Goal: Transaction & Acquisition: Book appointment/travel/reservation

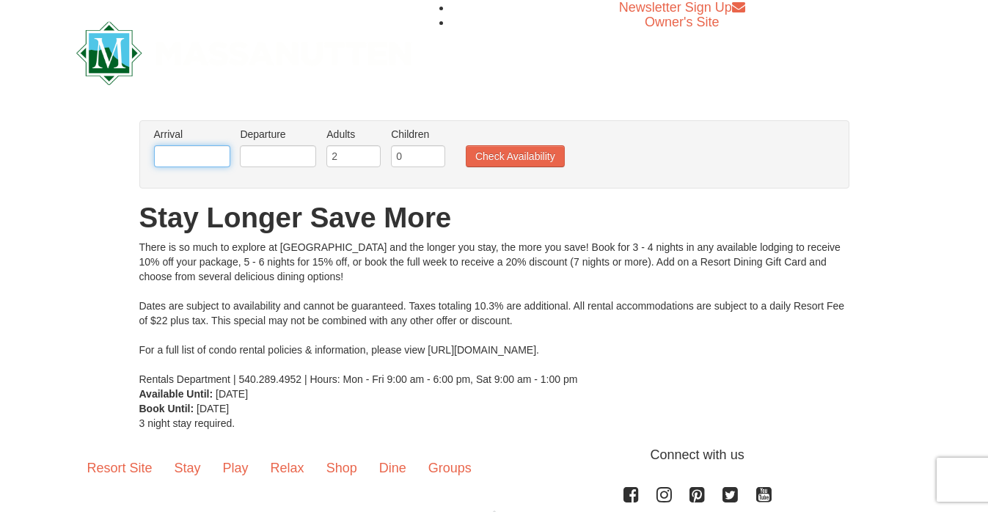
click at [219, 153] on input "text" at bounding box center [192, 156] width 76 height 22
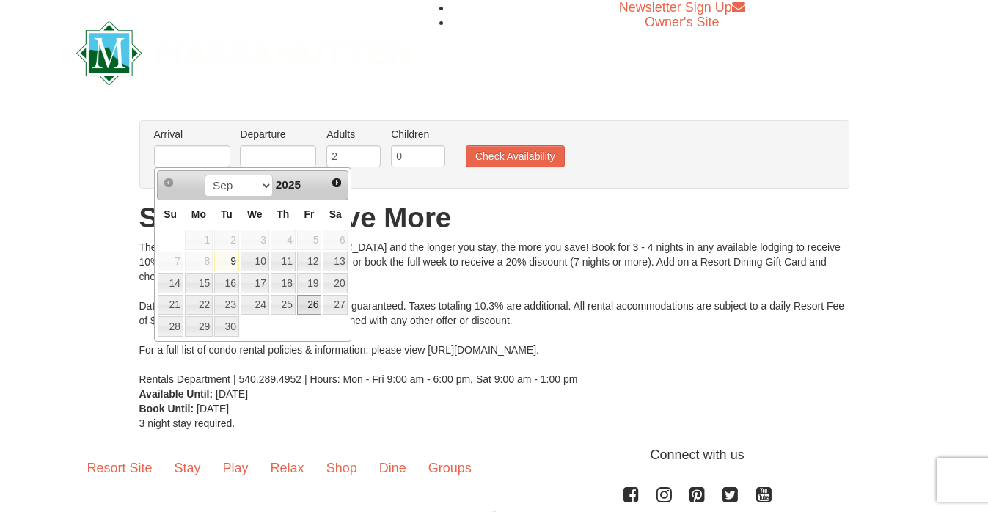
click at [315, 311] on link "26" at bounding box center [309, 305] width 25 height 21
type input "[DATE]"
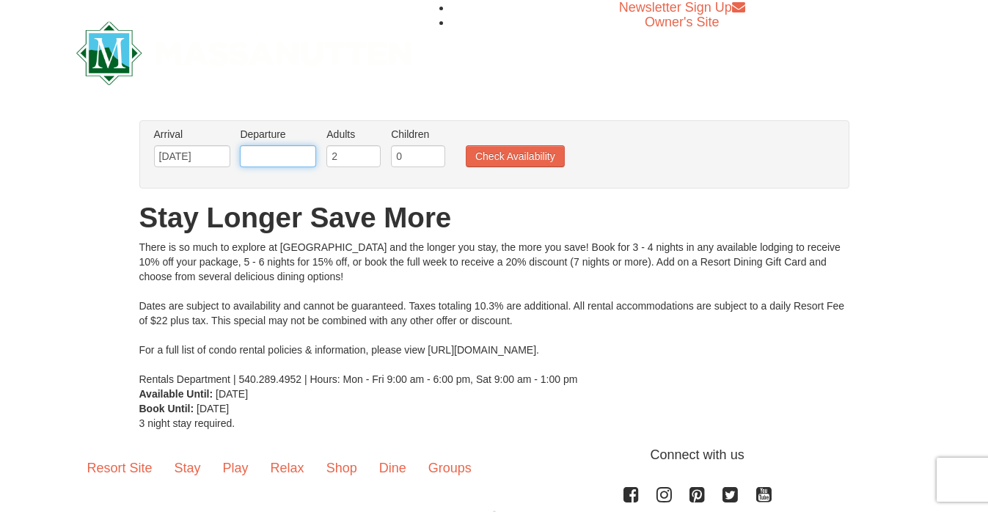
click at [274, 161] on input "text" at bounding box center [278, 156] width 76 height 22
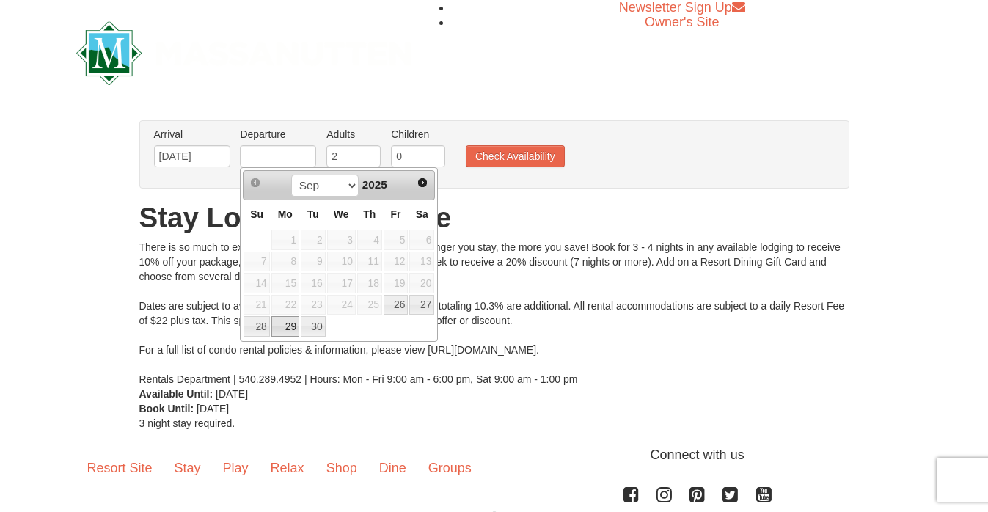
click at [286, 331] on link "29" at bounding box center [285, 326] width 28 height 21
type input "[DATE]"
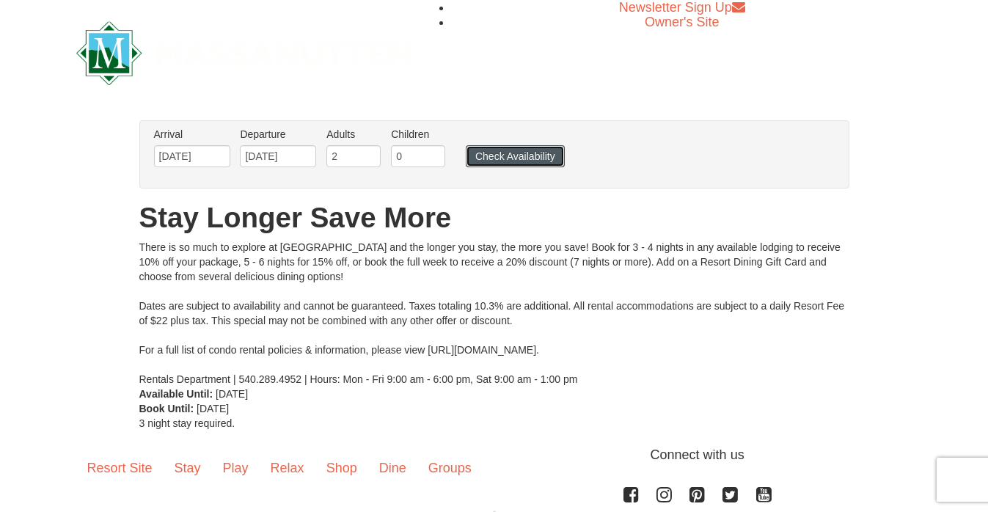
click at [530, 160] on button "Check Availability" at bounding box center [515, 156] width 99 height 22
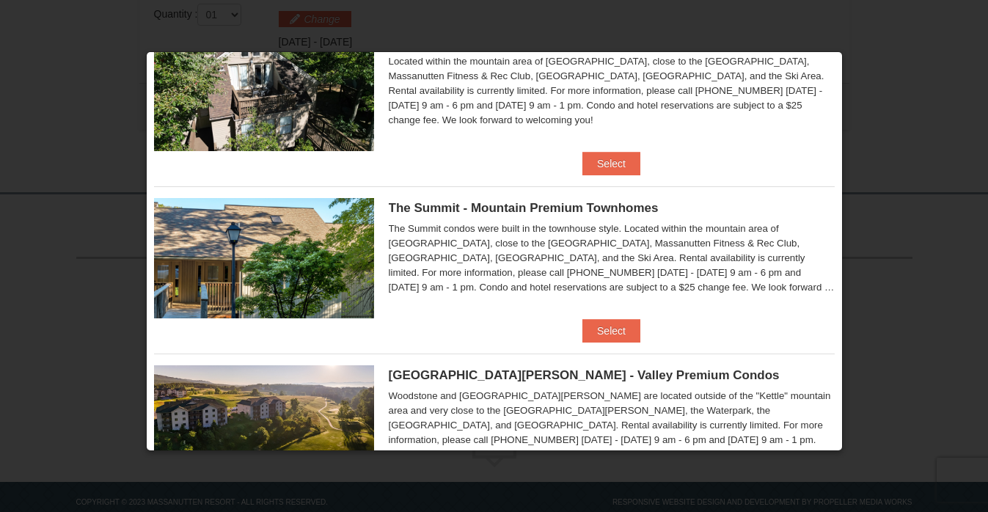
scroll to position [497, 0]
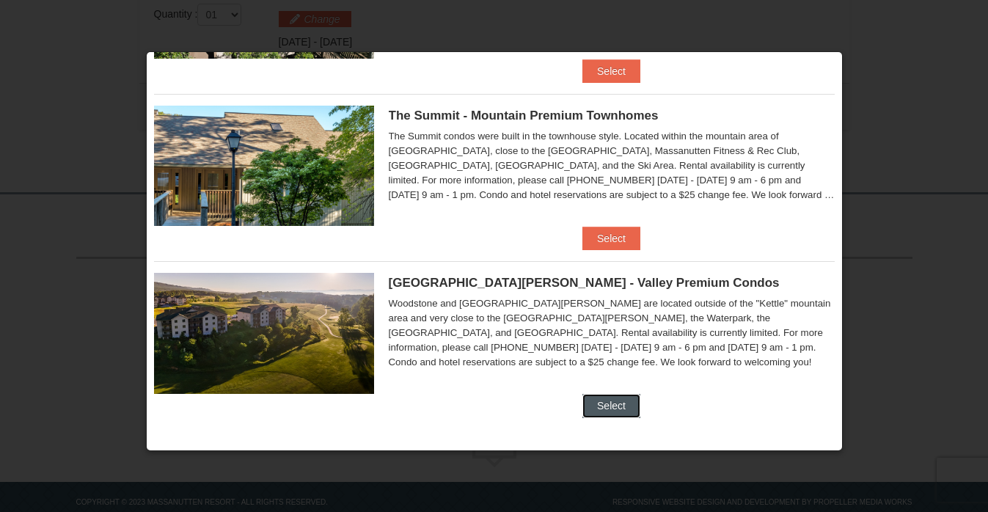
click at [612, 400] on button "Select" at bounding box center [612, 405] width 58 height 23
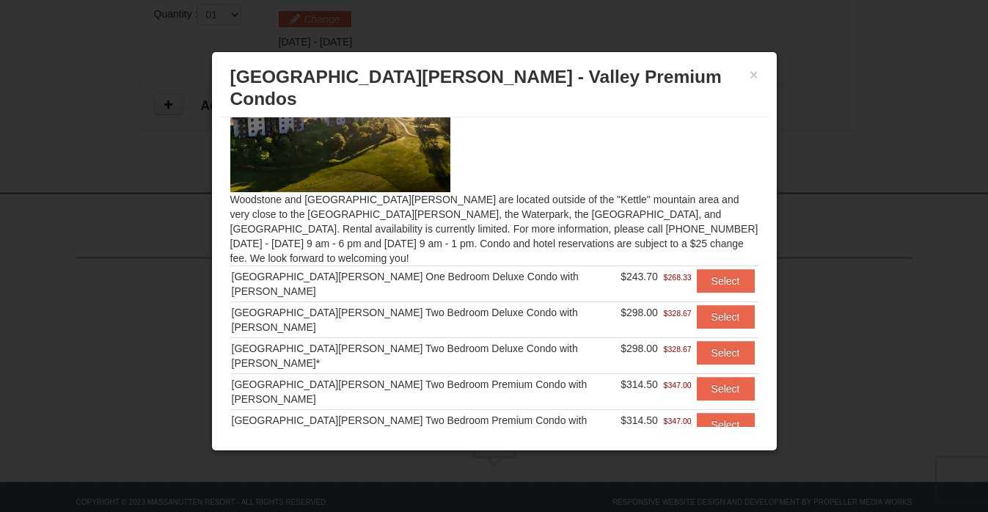
scroll to position [57, 0]
click at [715, 269] on button "Select" at bounding box center [726, 280] width 58 height 23
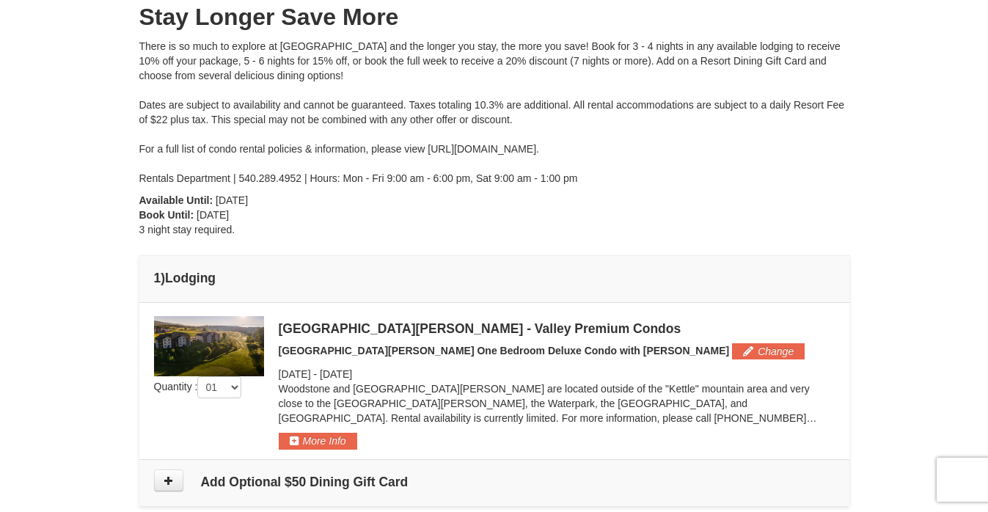
scroll to position [0, 0]
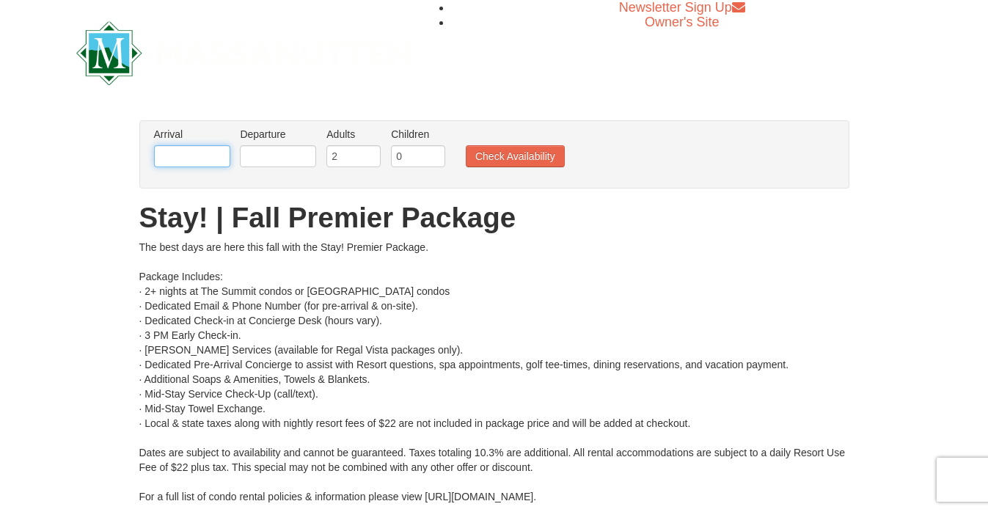
click at [193, 158] on input "text" at bounding box center [192, 156] width 76 height 22
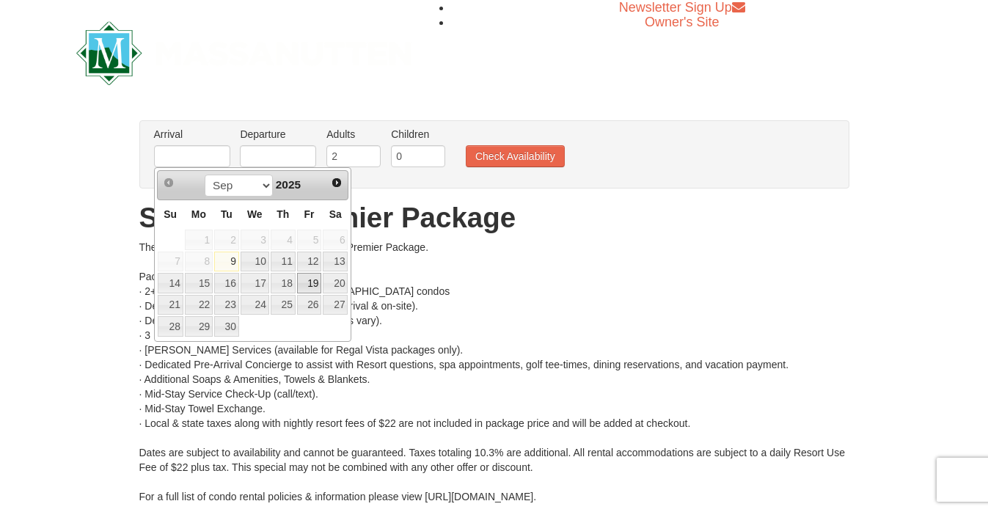
click at [312, 285] on link "19" at bounding box center [309, 283] width 25 height 21
type input "09/19/2025"
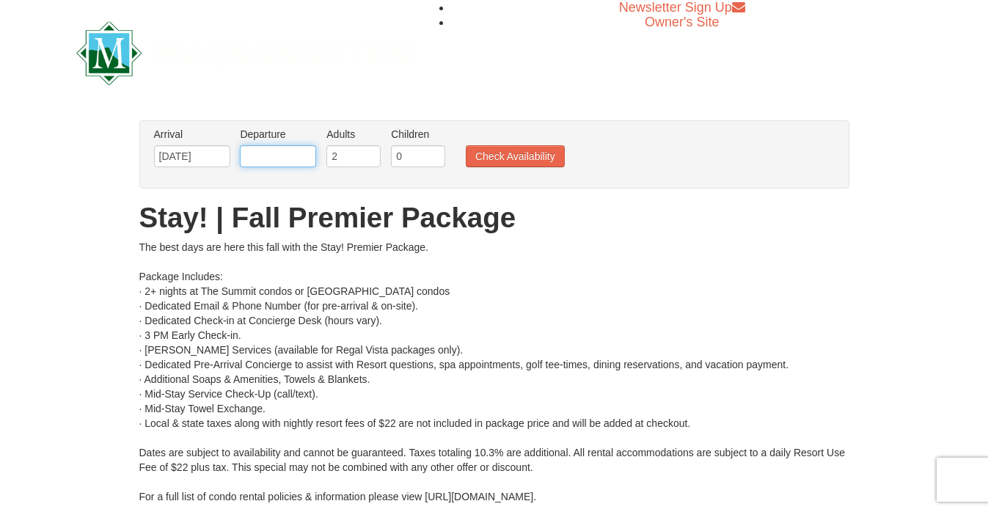
click at [283, 156] on input "text" at bounding box center [278, 156] width 76 height 22
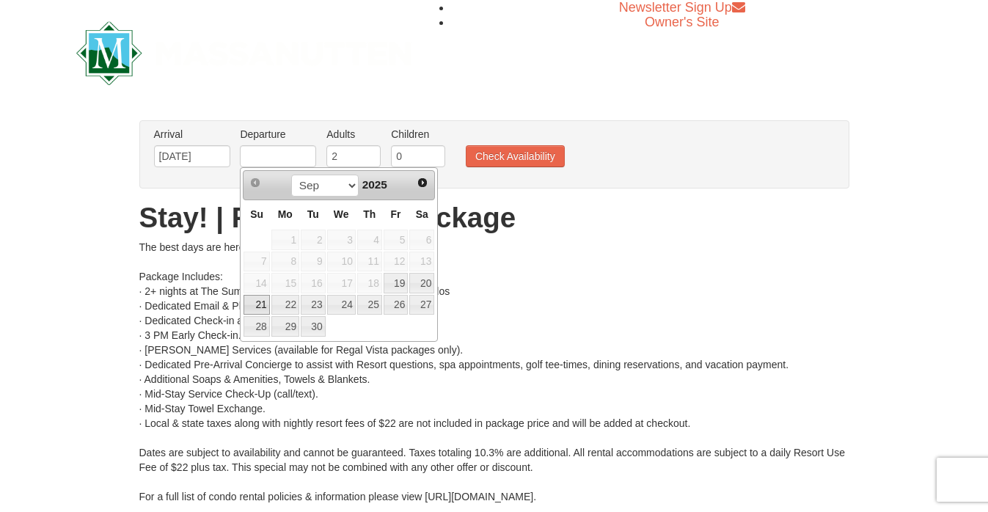
click at [261, 307] on link "21" at bounding box center [257, 305] width 26 height 21
type input "09/21/2025"
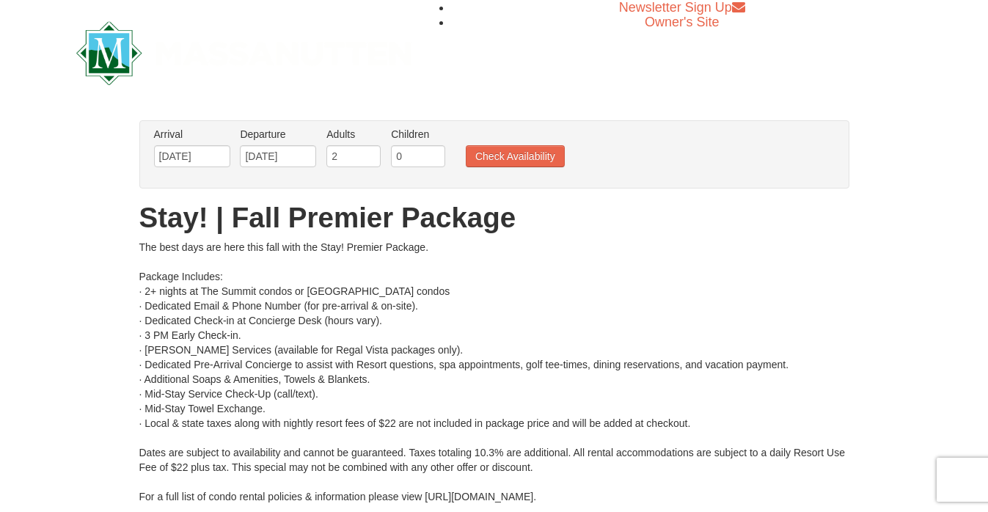
click at [516, 170] on ul "Arrival Please format dates MM/DD/YYYY Please format dates MM/DD/YYYY 09/19/202…" at bounding box center [486, 151] width 673 height 48
click at [512, 164] on button "Check Availability" at bounding box center [515, 156] width 99 height 22
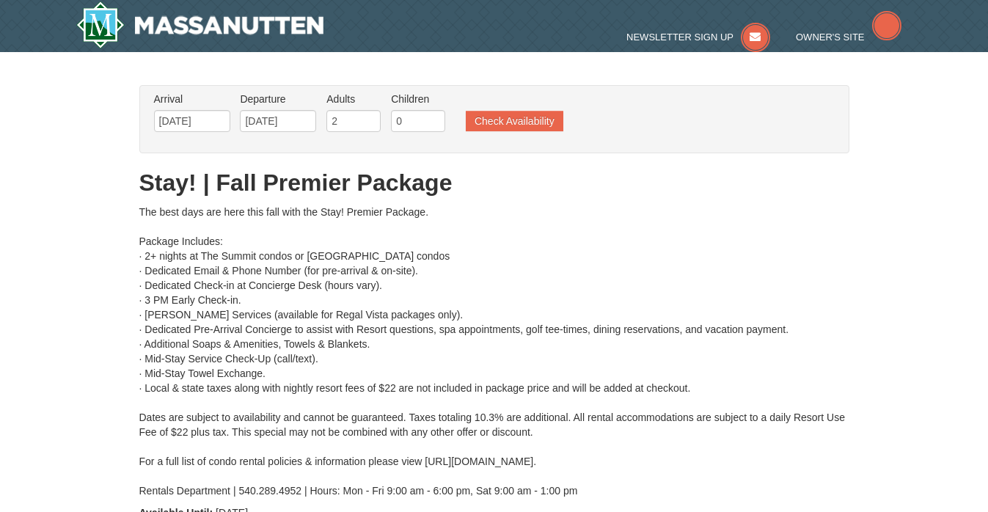
type input "09/19/2025"
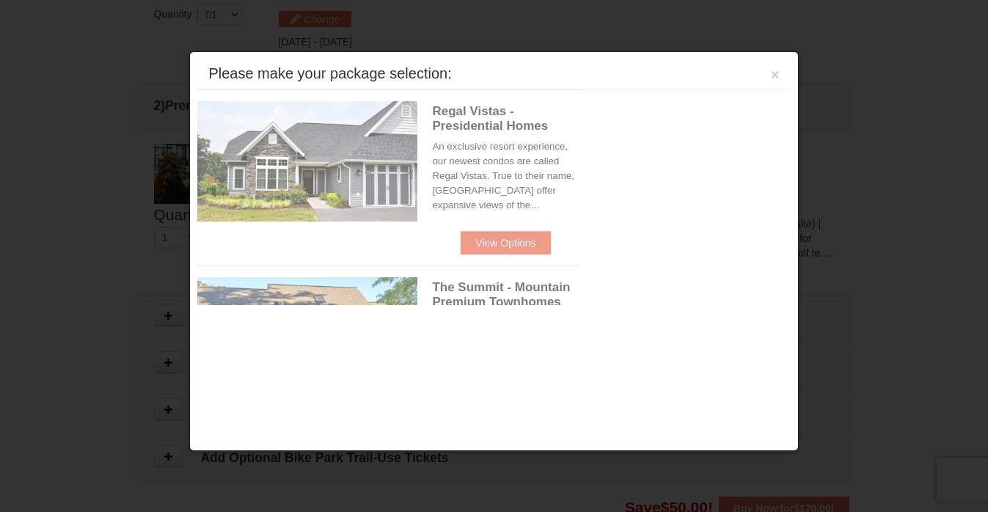
scroll to position [624, 0]
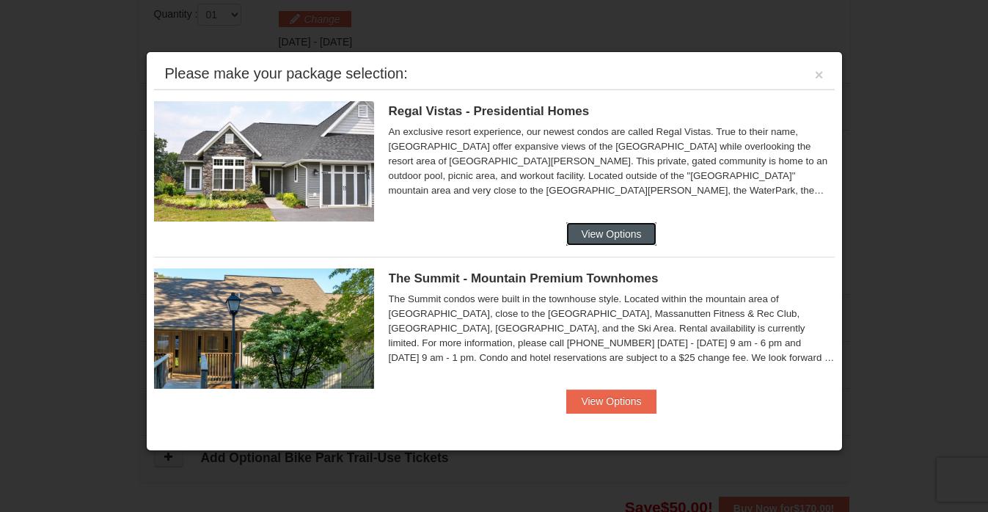
click at [628, 230] on button "View Options" at bounding box center [611, 233] width 90 height 23
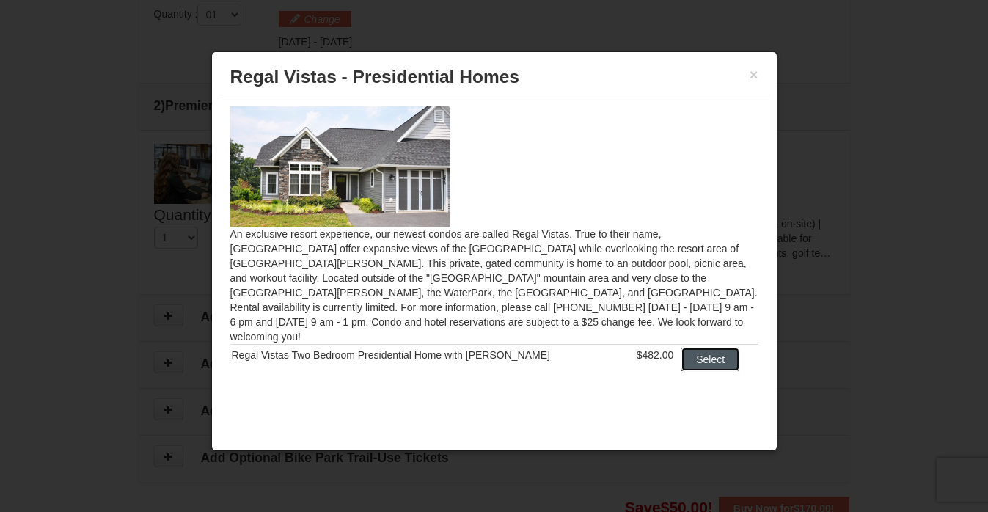
click at [696, 348] on button "Select" at bounding box center [711, 359] width 58 height 23
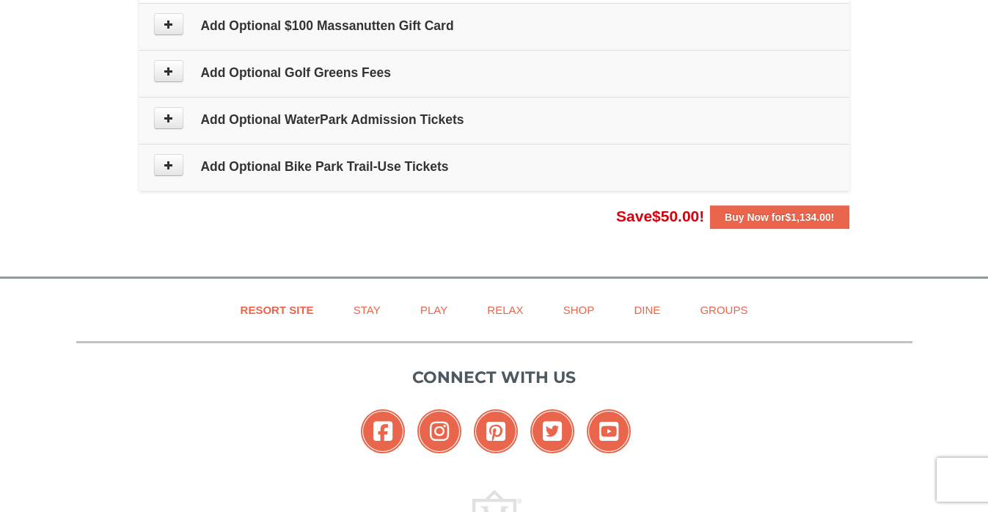
scroll to position [1096, 0]
